Goal: Navigation & Orientation: Go to known website

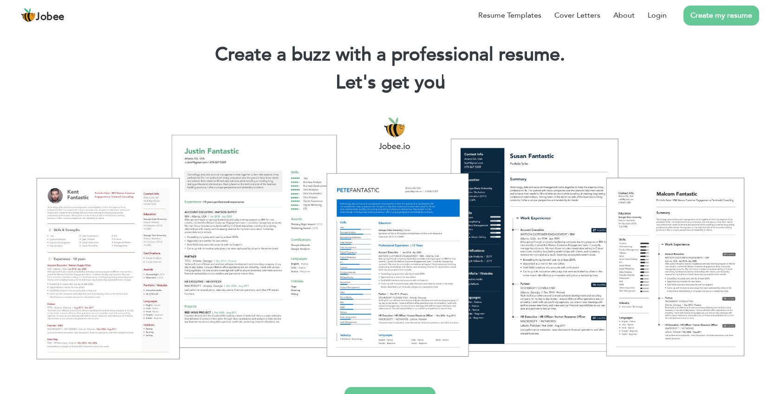
scroll to position [17, 0]
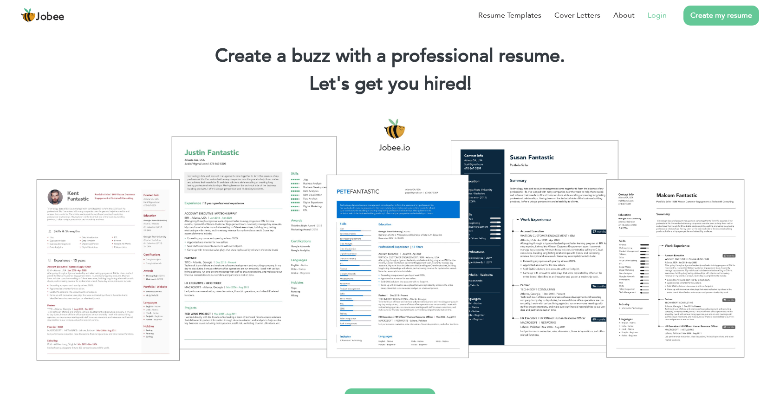
click at [657, 12] on link "Login" at bounding box center [657, 15] width 19 height 11
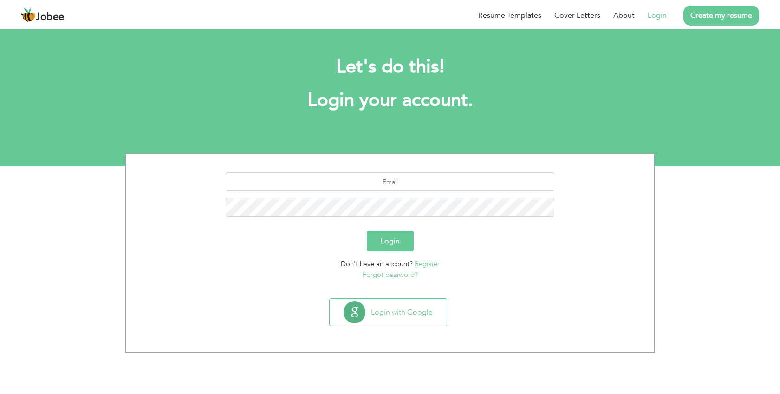
click at [49, 20] on span "Jobee" at bounding box center [50, 17] width 29 height 10
